Goal: Transaction & Acquisition: Purchase product/service

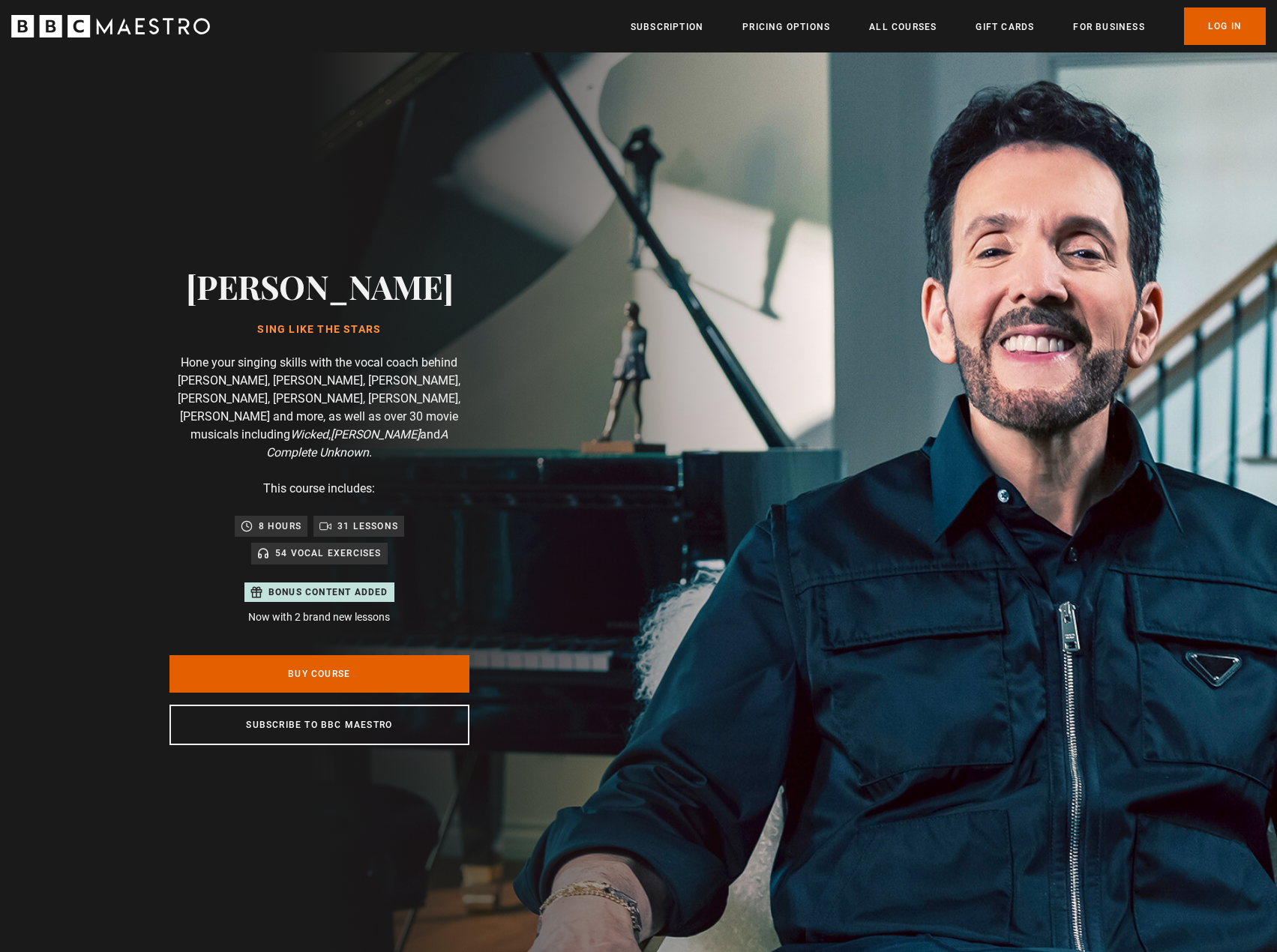
scroll to position [0, 392]
drag, startPoint x: 246, startPoint y: 294, endPoint x: 401, endPoint y: 299, distance: 155.1
click at [401, 299] on div "Eric Vetro Sing Like the Stars Hone your singing skills with the vocal coach be…" at bounding box center [319, 506] width 480 height 907
copy h2 "Eric Vetro"
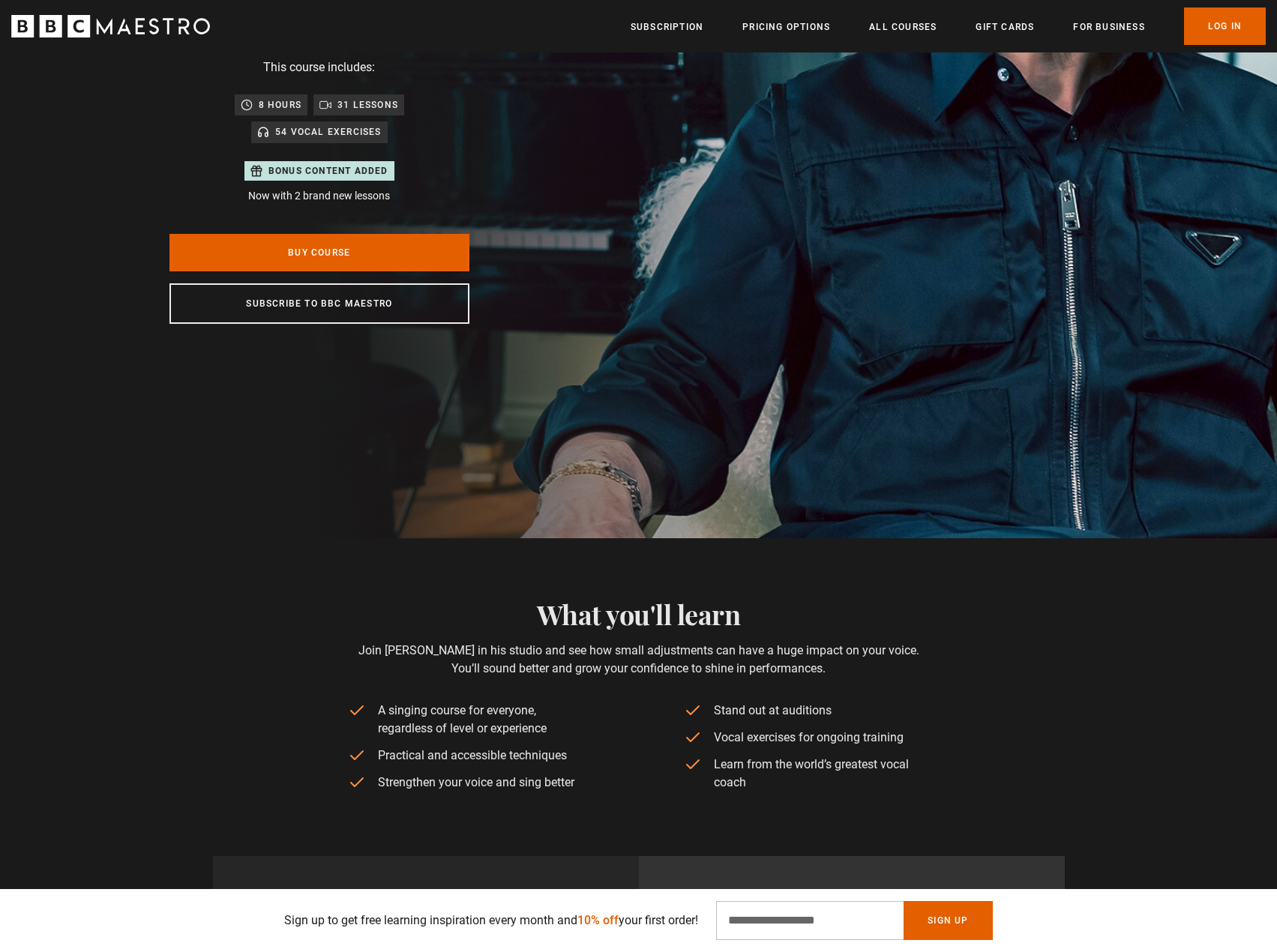
scroll to position [299, 0]
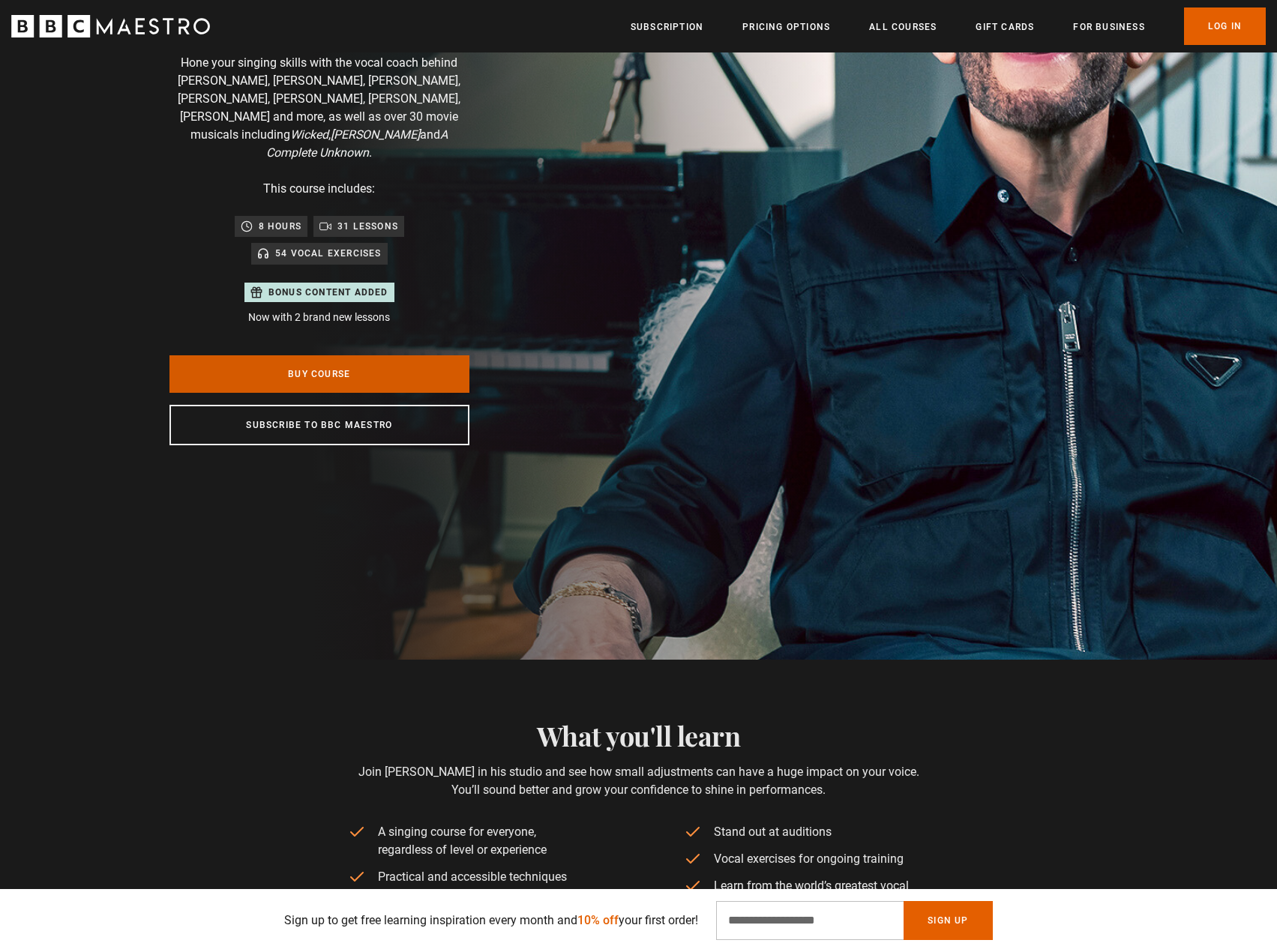
click at [326, 365] on link "Buy Course" at bounding box center [319, 374] width 300 height 38
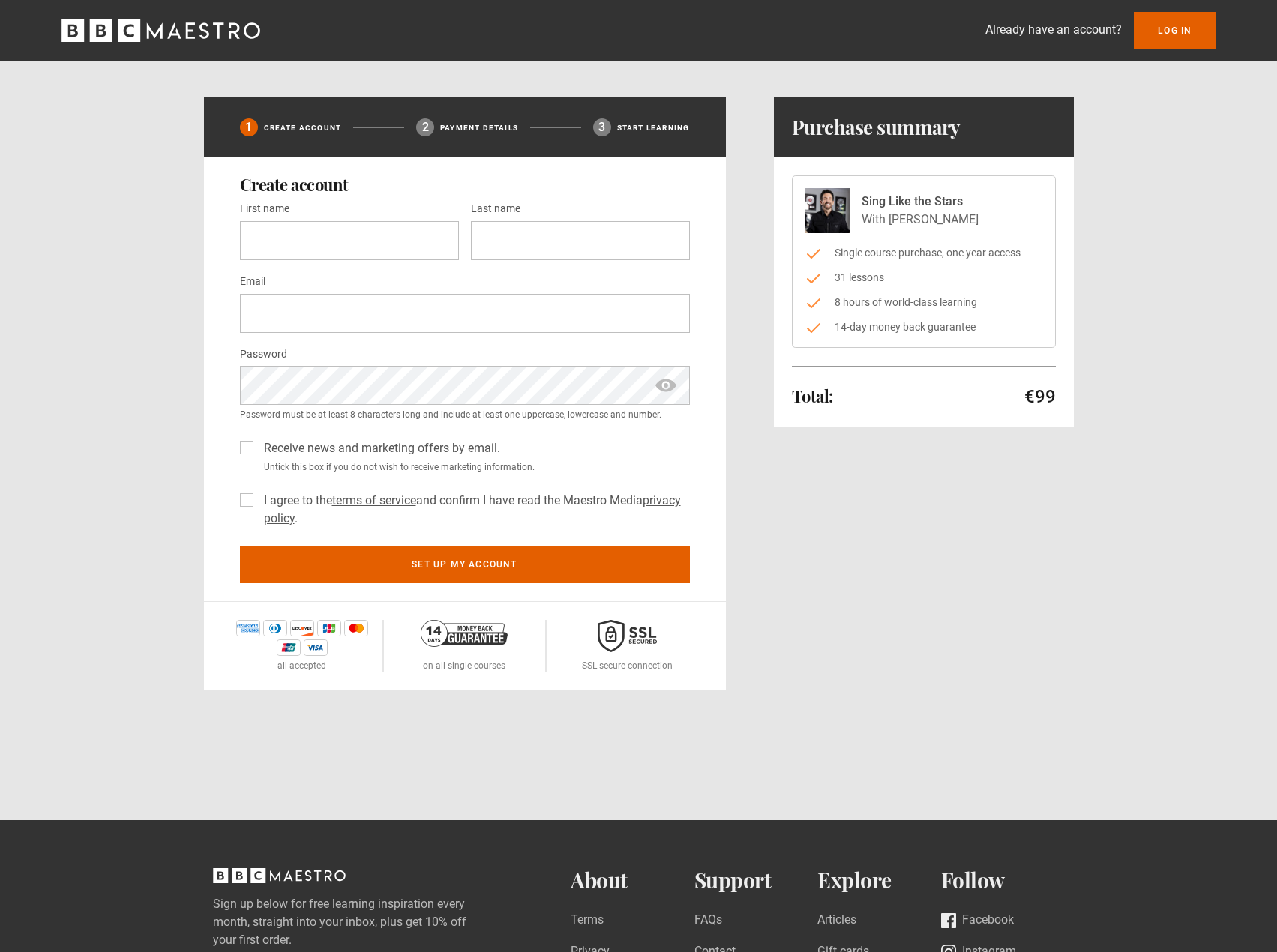
click at [893, 320] on li "14-day money back guarantee" at bounding box center [923, 327] width 238 height 16
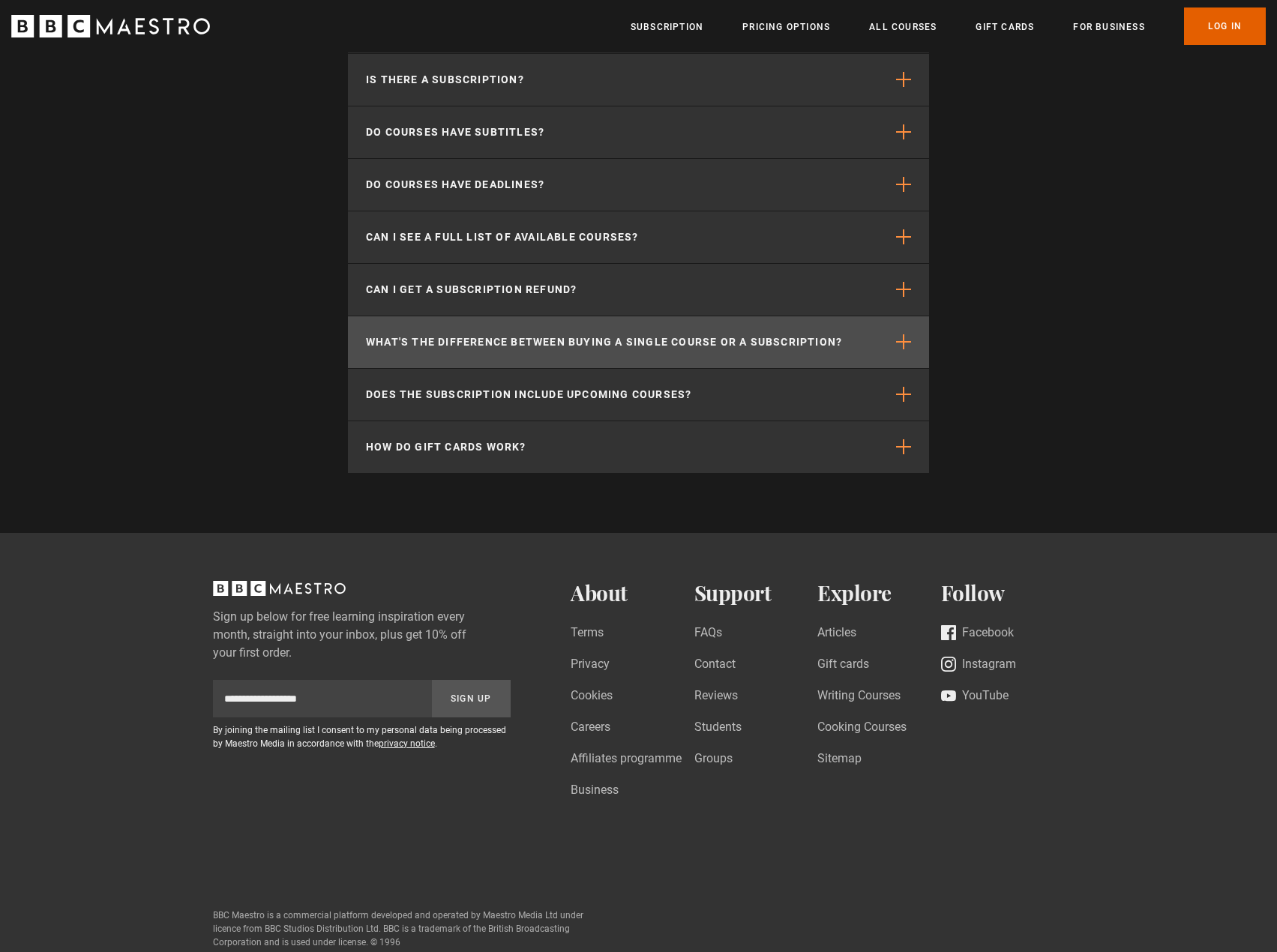
scroll to position [4422, 0]
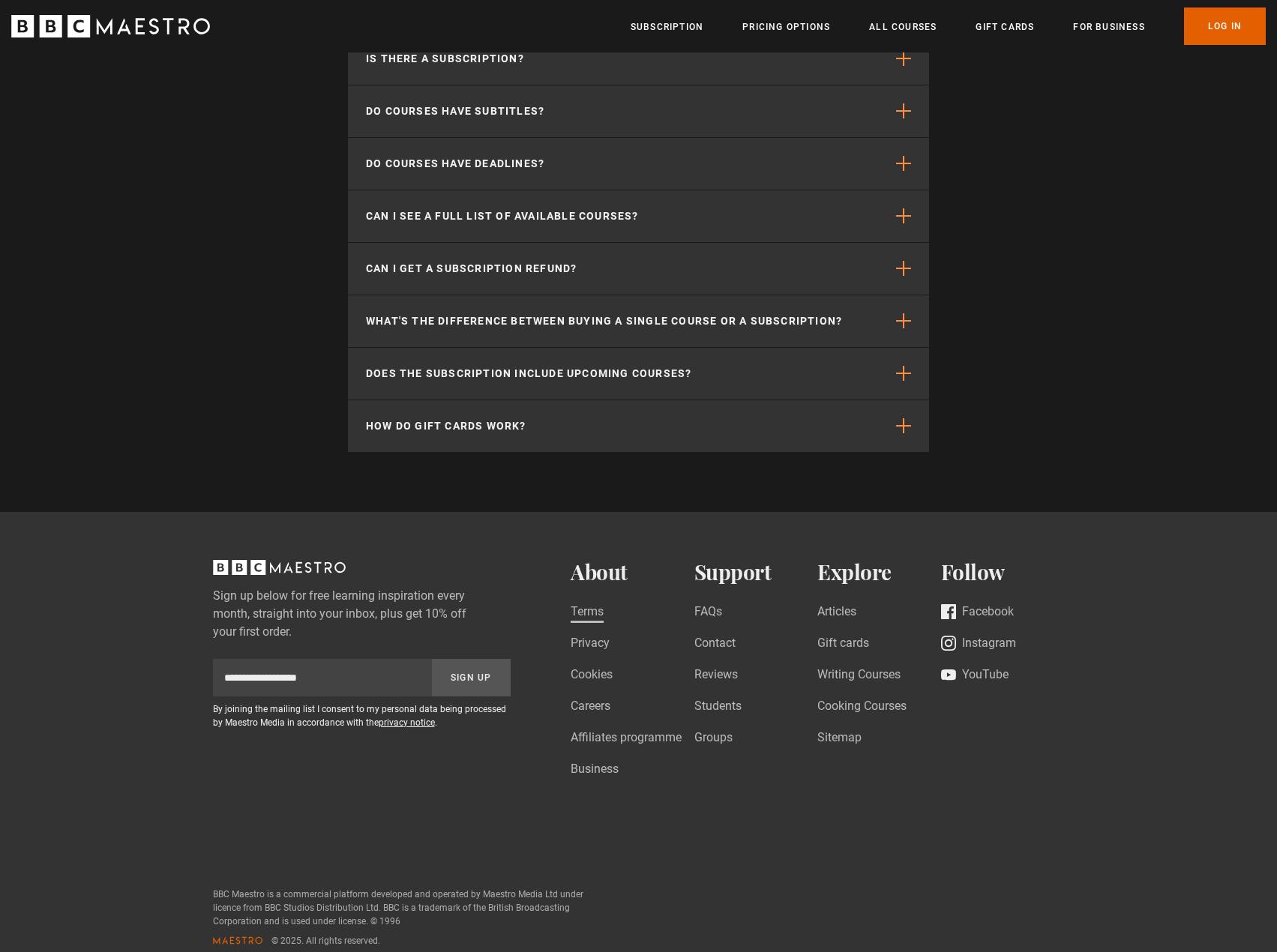
click at [572, 612] on link "Terms" at bounding box center [587, 612] width 33 height 20
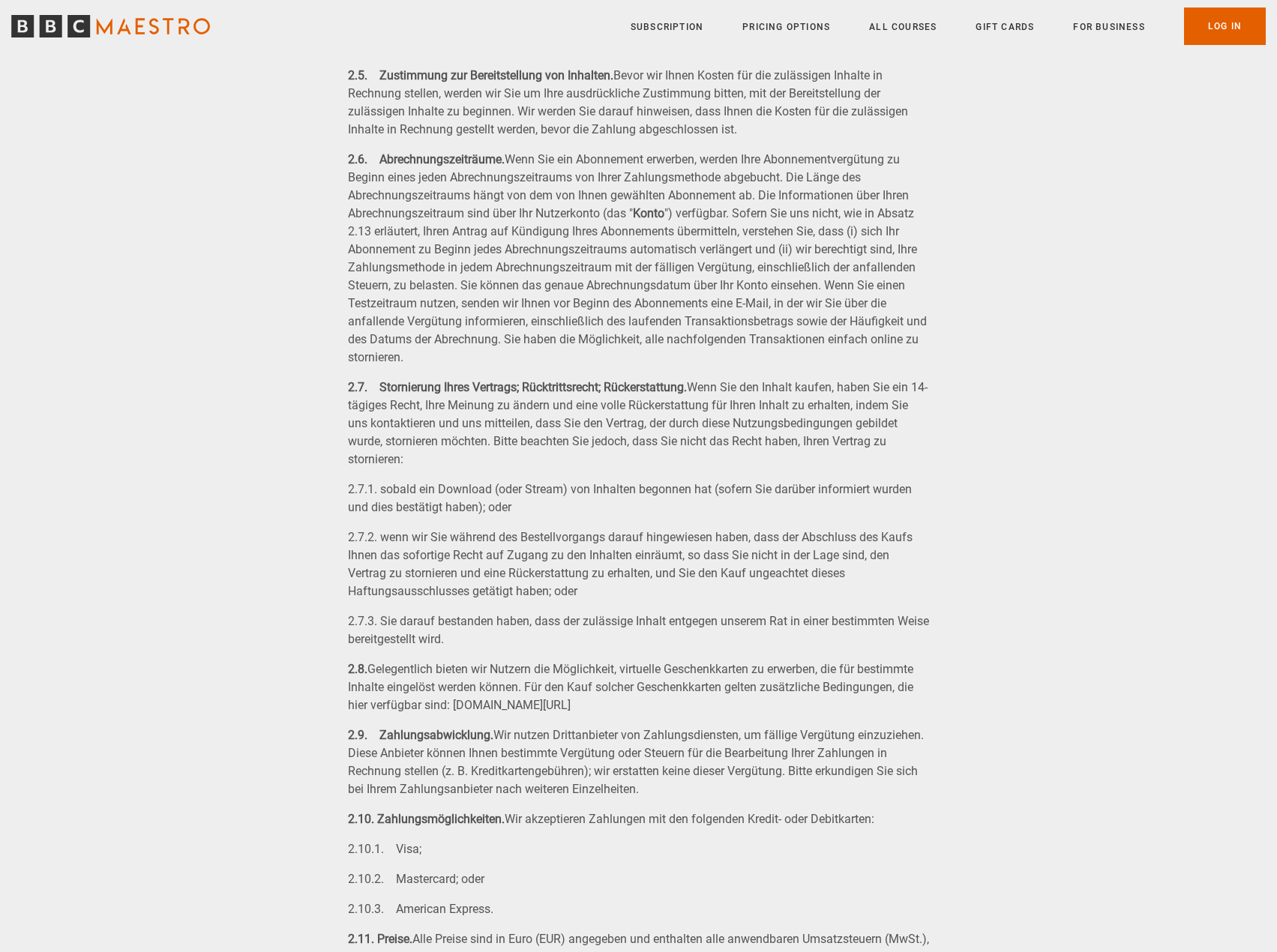
scroll to position [1649, 0]
